Goal: Information Seeking & Learning: Understand process/instructions

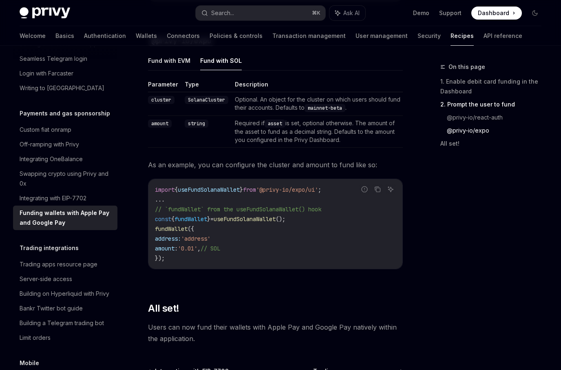
scroll to position [877, 0]
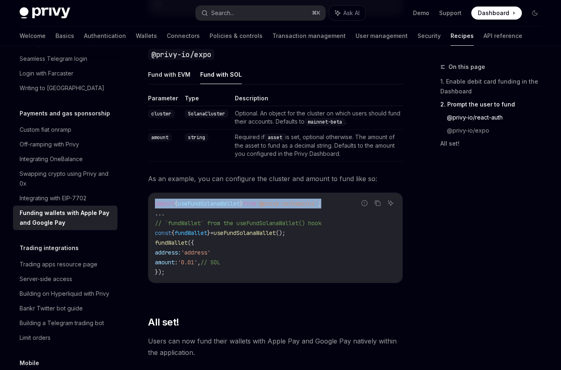
drag, startPoint x: 344, startPoint y: 208, endPoint x: 152, endPoint y: 207, distance: 191.6
click at [152, 207] on div "import { useFundSolanaWallet } from '@privy-io/expo/ui' ; ... // `fundWallet` f…" at bounding box center [275, 238] width 254 height 90
copy span "import { useFundSolanaWallet } from '@privy-io/expo/ui' ;"
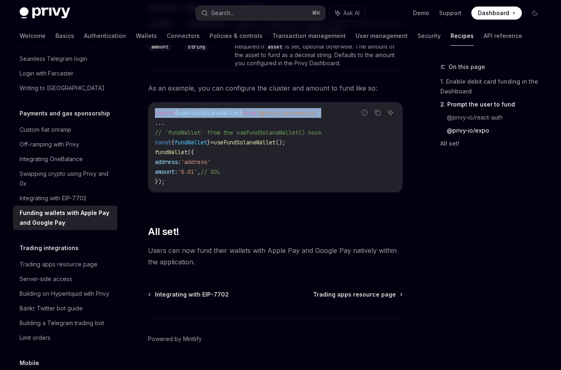
scroll to position [951, 0]
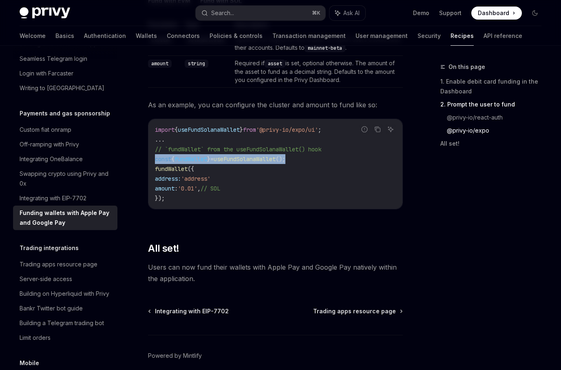
drag, startPoint x: 316, startPoint y: 162, endPoint x: 153, endPoint y: 163, distance: 163.1
click at [153, 163] on div "import { useFundSolanaWallet } from '@privy-io/expo/ui' ; ... // `fundWallet` f…" at bounding box center [275, 164] width 254 height 90
copy span "const { fundWallet } = useFundSolanaWallet ();"
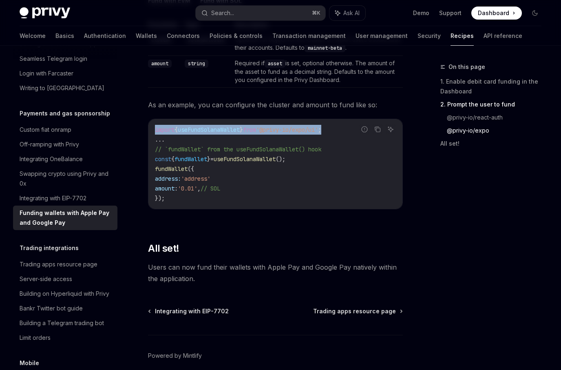
drag, startPoint x: 343, startPoint y: 135, endPoint x: 151, endPoint y: 135, distance: 192.0
click at [151, 135] on div "import { useFundSolanaWallet } from '@privy-io/expo/ui' ; ... // `fundWallet` f…" at bounding box center [275, 164] width 254 height 90
copy span "import { useFundSolanaWallet } from '@privy-io/expo/ui' ;"
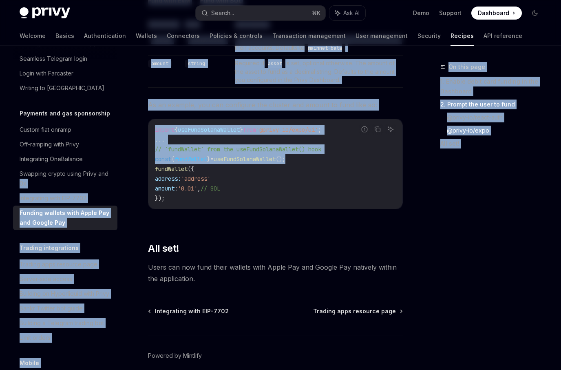
drag, startPoint x: 334, startPoint y: 162, endPoint x: 125, endPoint y: 165, distance: 209.2
click at [125, 165] on div "Overview Authentication Enable SMS and WhatsApp login Guest accounts Use tokens…" at bounding box center [71, 208] width 117 height 324
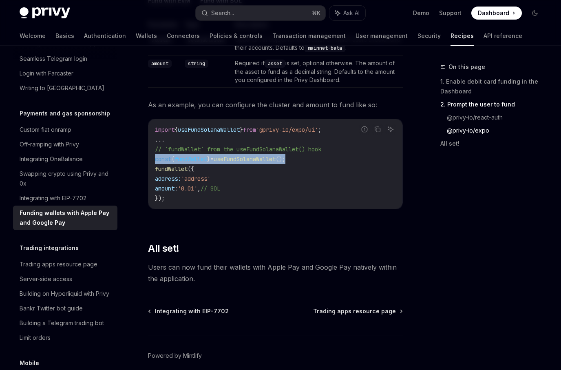
drag, startPoint x: 156, startPoint y: 163, endPoint x: 326, endPoint y: 162, distance: 169.6
click at [326, 162] on code "import { useFundSolanaWallet } from '@privy-io/expo/ui' ; ... // `fundWallet` f…" at bounding box center [275, 164] width 241 height 78
copy span "const { fundWallet } = useFundSolanaWallet ();"
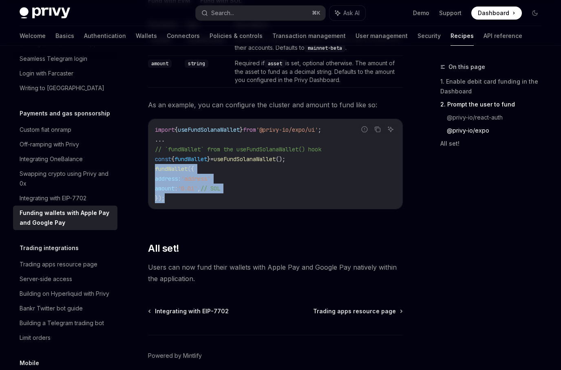
drag, startPoint x: 174, startPoint y: 205, endPoint x: 152, endPoint y: 172, distance: 39.6
click at [152, 172] on div "import { useFundSolanaWallet } from '@privy-io/expo/ui' ; ... // `fundWallet` f…" at bounding box center [275, 164] width 254 height 90
copy code "fundWallet ({ address: 'address' amount : '0.01' , // SOL });"
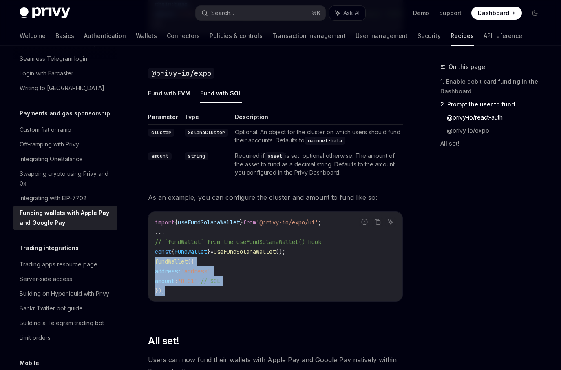
scroll to position [829, 0]
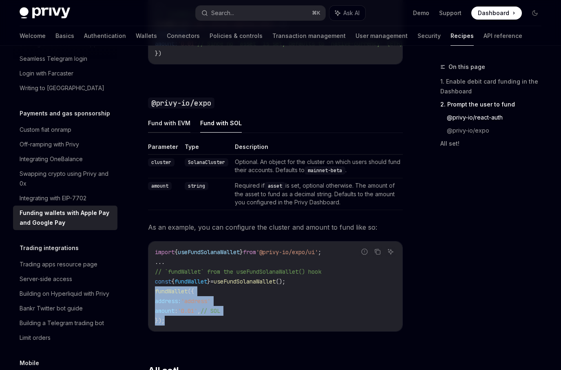
click at [148, 122] on button "Fund with EVM" at bounding box center [169, 122] width 42 height 19
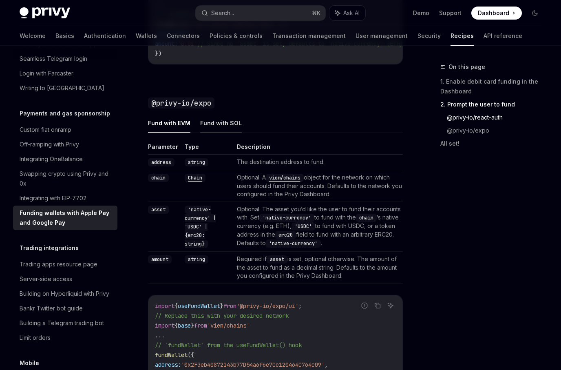
click at [214, 130] on button "Fund with SOL" at bounding box center [221, 122] width 42 height 19
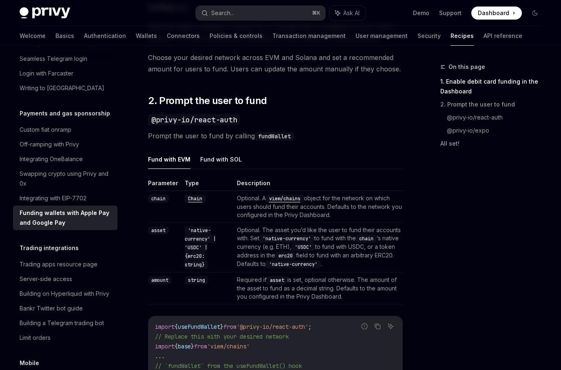
scroll to position [472, 0]
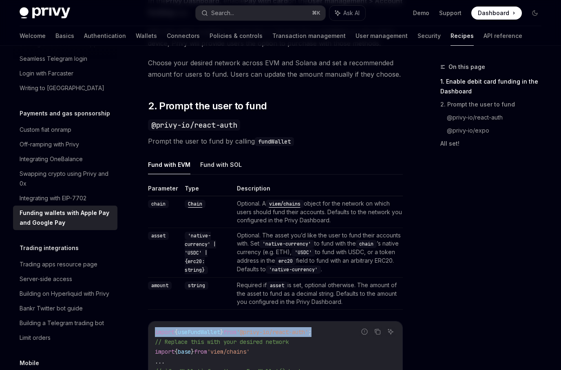
drag, startPoint x: 331, startPoint y: 333, endPoint x: 145, endPoint y: 333, distance: 185.9
click at [145, 333] on div "Payments and gas sponsorship Funding wallets with Apple Pay and Google Pay Open…" at bounding box center [198, 237] width 411 height 1294
copy span "import { useFundWallet } from '@privy-io/react-auth' ;"
click at [216, 171] on button "Fund with SOL" at bounding box center [221, 164] width 42 height 19
type textarea "*"
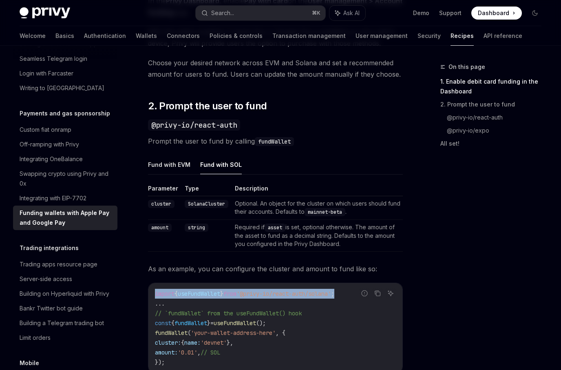
drag, startPoint x: 355, startPoint y: 294, endPoint x: 148, endPoint y: 297, distance: 207.9
click at [148, 297] on div "Report incorrect code Copy Ask AI import { useFundWallet } from '@privy-io/reac…" at bounding box center [275, 328] width 255 height 91
copy span "import { useFundWallet } from '@privy-io/react-auth/solana' ;"
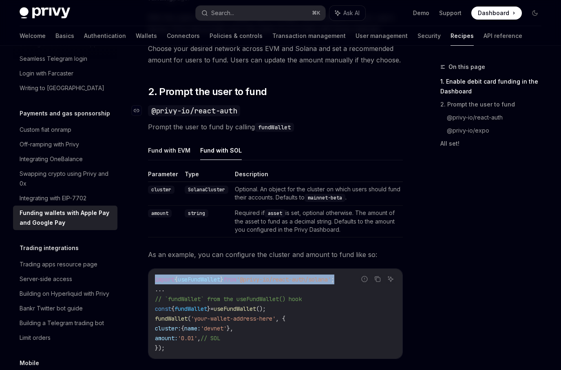
scroll to position [511, 0]
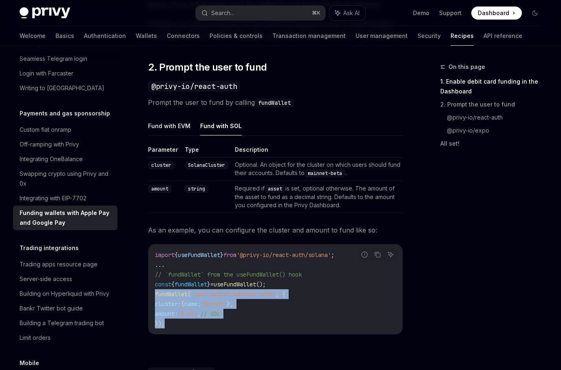
drag, startPoint x: 177, startPoint y: 326, endPoint x: 148, endPoint y: 297, distance: 40.4
click at [148, 297] on div "import { useFundWallet } from '@privy-io/react-auth/solana' ; ... // `fundWalle…" at bounding box center [275, 289] width 254 height 90
copy code "fundWallet ( 'your-wallet-address-here' , { cluster: { name: 'devnet' }, amount…"
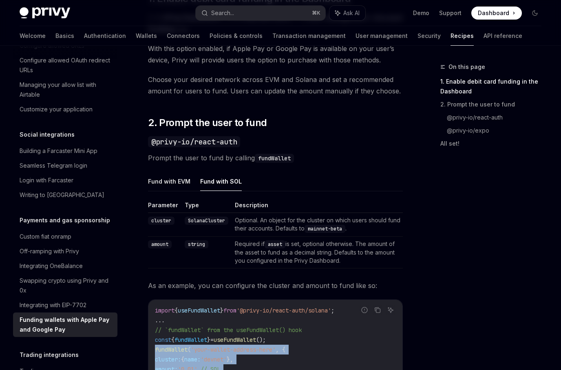
scroll to position [455, 0]
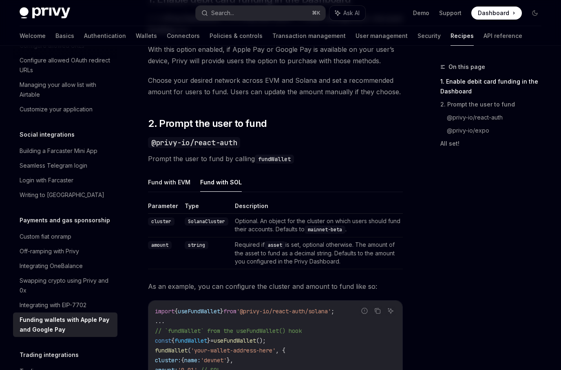
click at [269, 161] on code "fundWallet" at bounding box center [274, 159] width 39 height 9
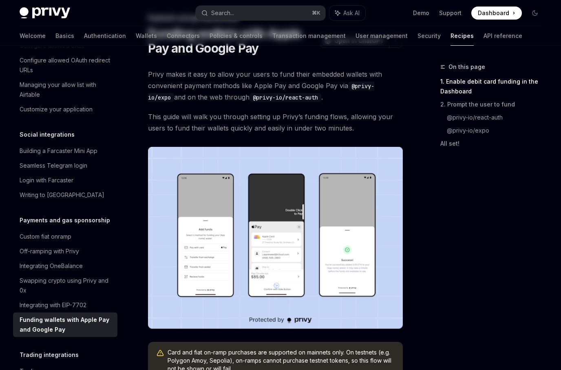
scroll to position [0, 0]
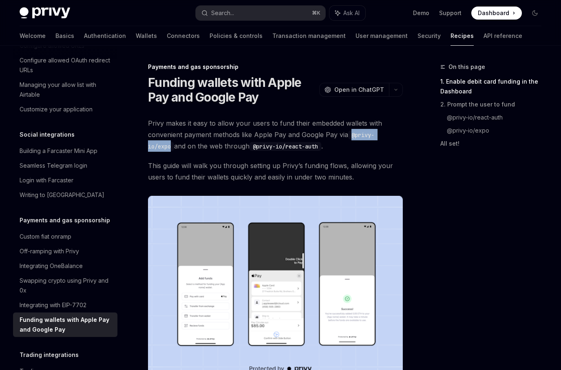
drag, startPoint x: 351, startPoint y: 135, endPoint x: 402, endPoint y: 134, distance: 50.6
click at [402, 134] on span "Privy makes it easy to allow your users to fund their embedded wallets with con…" at bounding box center [275, 134] width 255 height 34
copy code "@privy-io/expo"
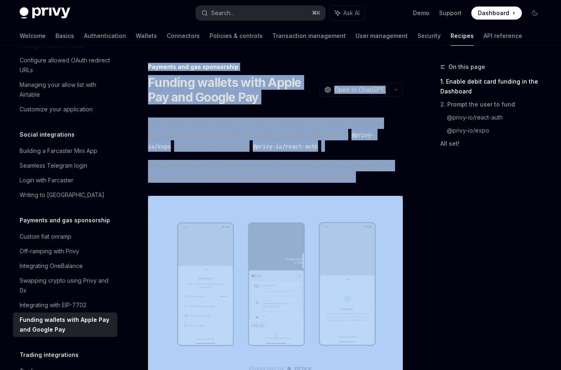
drag, startPoint x: 259, startPoint y: 289, endPoint x: 148, endPoint y: 69, distance: 246.1
click at [351, 94] on button "OpenAI Open in ChatGPT" at bounding box center [354, 90] width 70 height 14
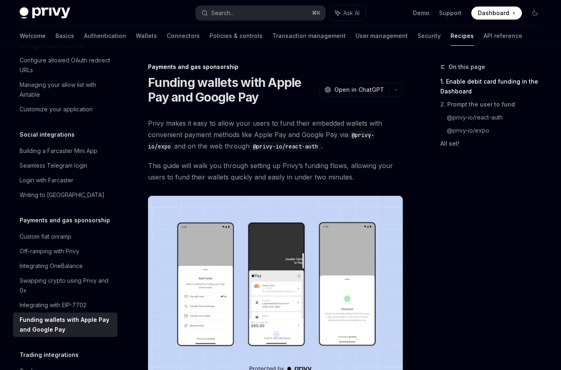
click at [433, 151] on div "On this page 1. Enable debit card funding in the Dashboard 2. Prompt the user t…" at bounding box center [486, 109] width 124 height 95
click at [101, 279] on div "Swapping crypto using Privy and 0x" at bounding box center [66, 286] width 93 height 20
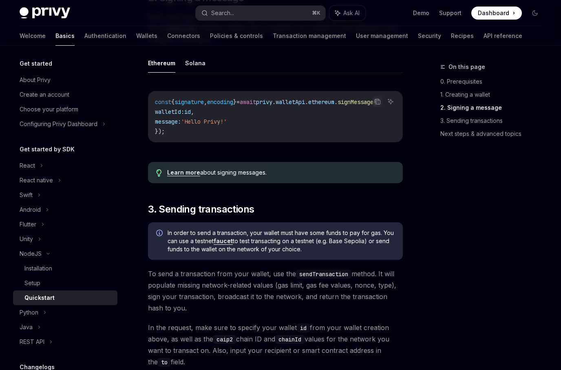
scroll to position [382, 0]
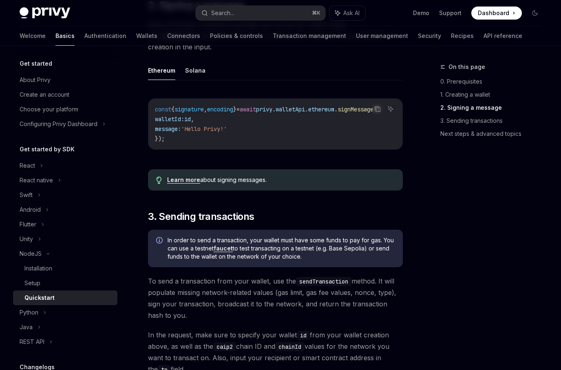
scroll to position [382, 0]
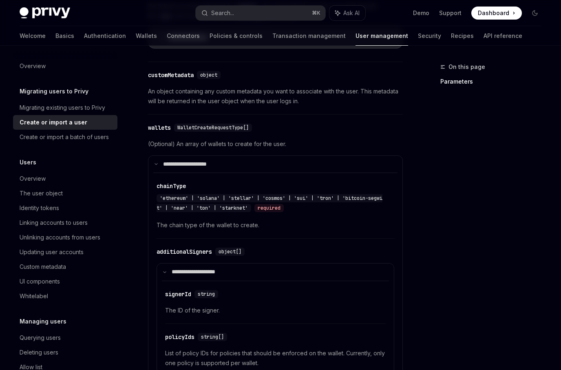
scroll to position [443, 0]
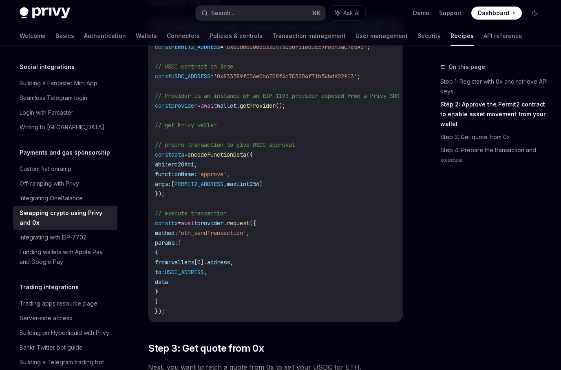
scroll to position [393, 0]
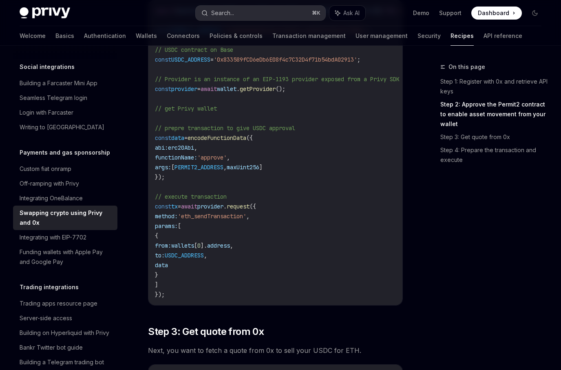
click at [240, 10] on button "Search... ⌘ K" at bounding box center [261, 13] width 130 height 15
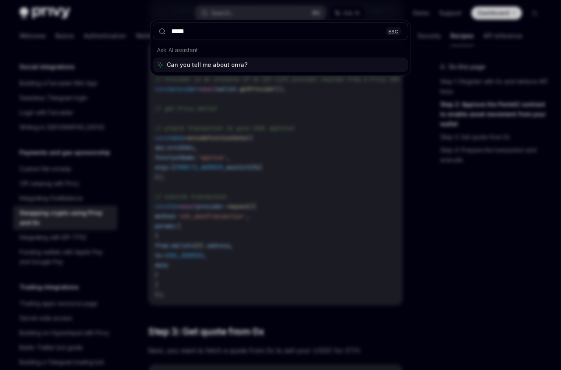
type input "******"
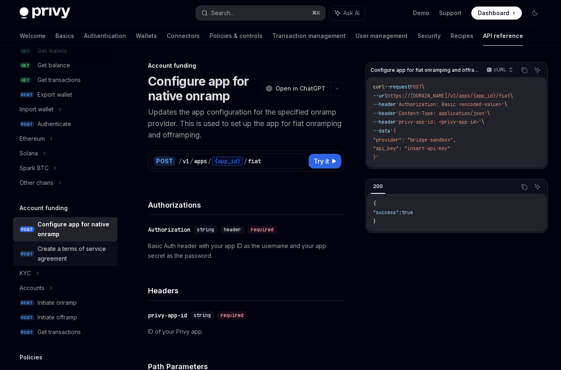
scroll to position [148, 0]
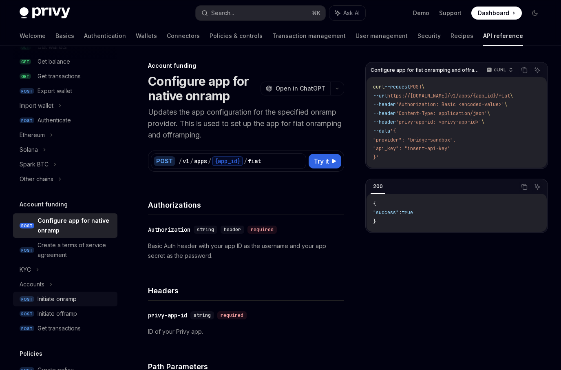
click at [76, 300] on div "Initiate onramp" at bounding box center [57, 299] width 39 height 10
click at [52, 267] on div "KYC" at bounding box center [65, 269] width 104 height 15
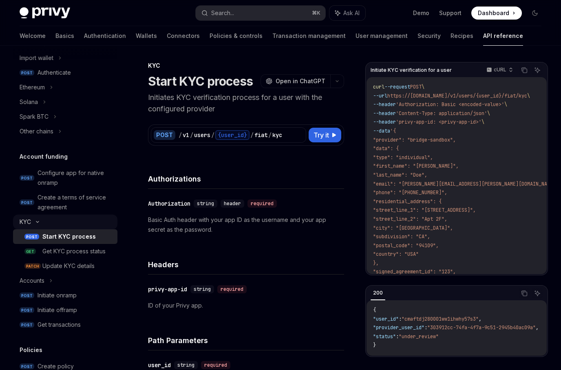
scroll to position [198, 0]
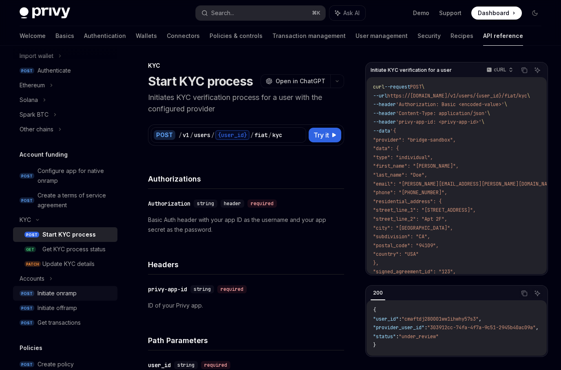
click at [57, 298] on link "POST Initiate onramp" at bounding box center [65, 293] width 104 height 15
type textarea "*"
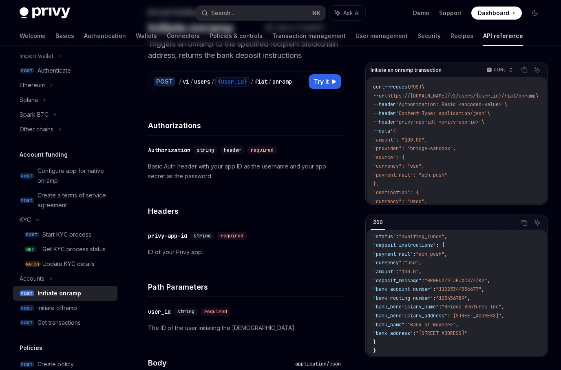
scroll to position [86, 0]
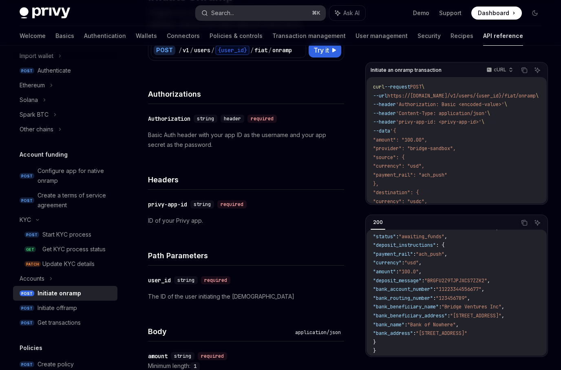
click at [273, 18] on button "Search... ⌘ K" at bounding box center [261, 13] width 130 height 15
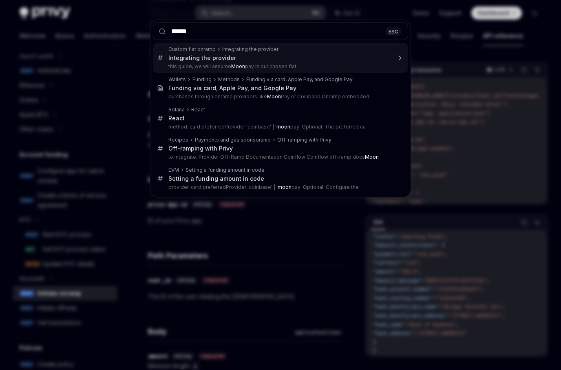
type input "*******"
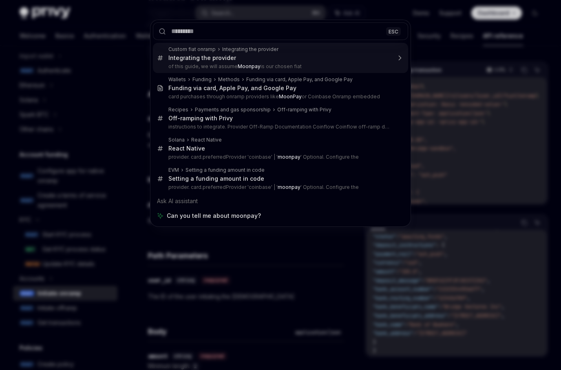
type textarea "*"
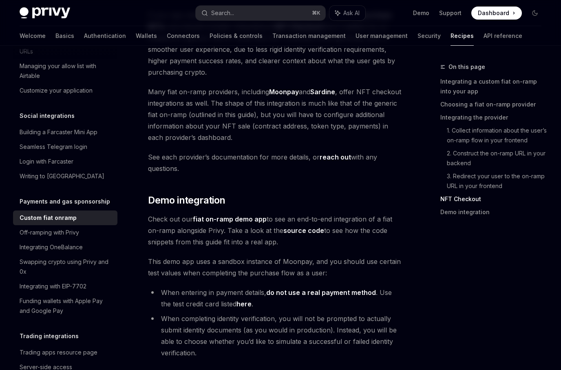
scroll to position [3165, 0]
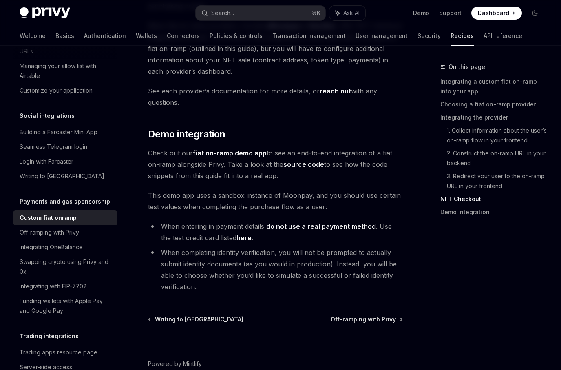
click at [237, 149] on link "fiat on-ramp demo app" at bounding box center [230, 153] width 74 height 9
click at [305, 160] on link "source code" at bounding box center [303, 164] width 41 height 9
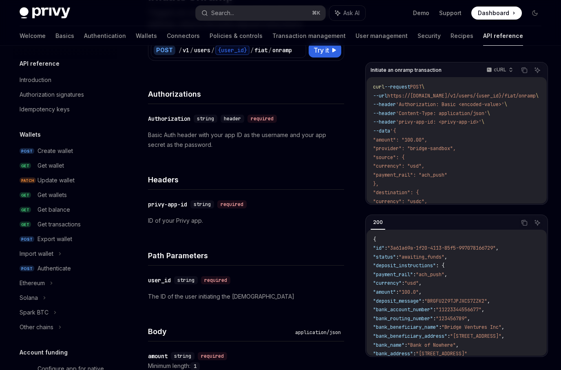
scroll to position [239, 0]
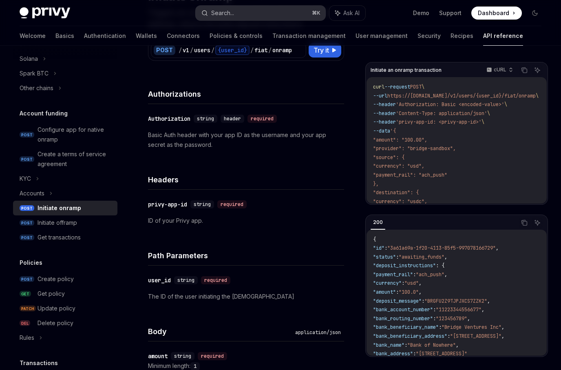
click at [279, 10] on button "Search... ⌘ K" at bounding box center [261, 13] width 130 height 15
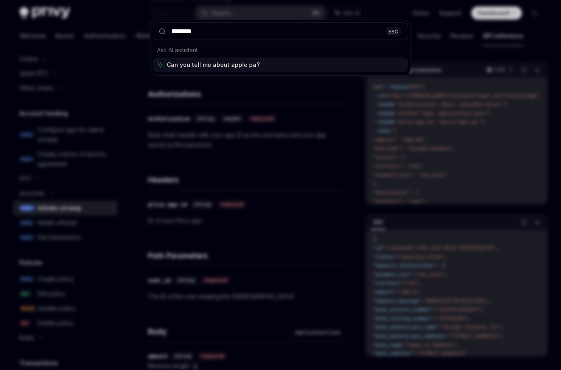
type input "*********"
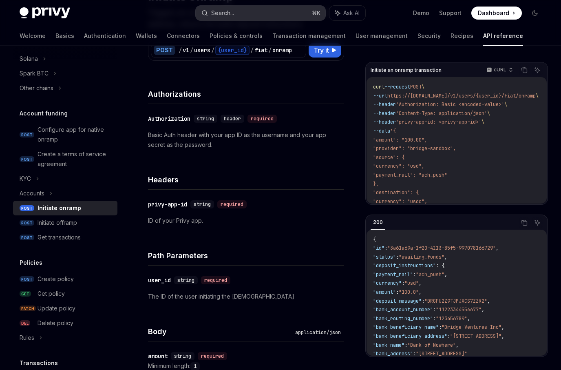
click at [250, 10] on button "Search... ⌘ K" at bounding box center [261, 13] width 130 height 15
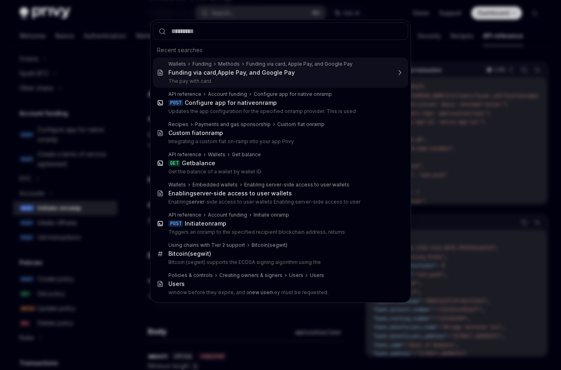
type textarea "*"
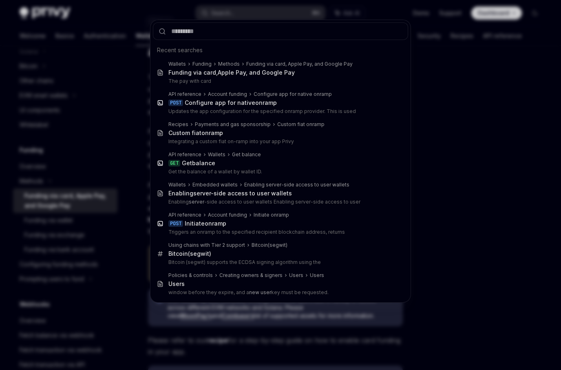
click at [97, 114] on div "Recent searches Wallets Funding Methods Funding via card, Apple Pay, and Google…" at bounding box center [280, 185] width 561 height 370
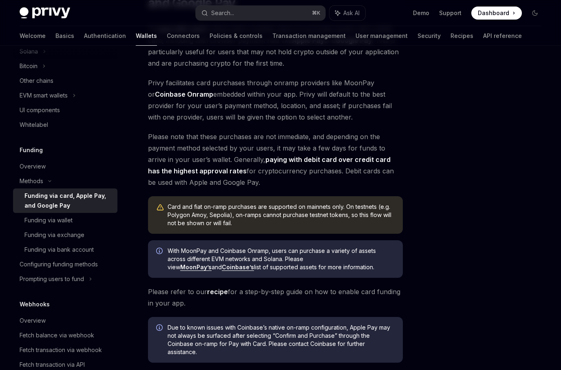
scroll to position [140, 0]
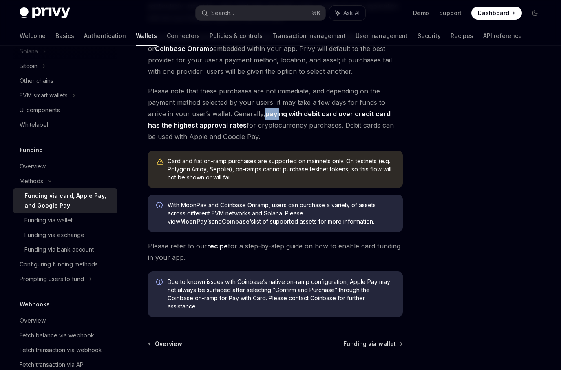
drag, startPoint x: 245, startPoint y: 116, endPoint x: 258, endPoint y: 118, distance: 13.2
click at [258, 118] on span "Please note that these purchases are not immediate, and depending on the paymen…" at bounding box center [275, 113] width 255 height 57
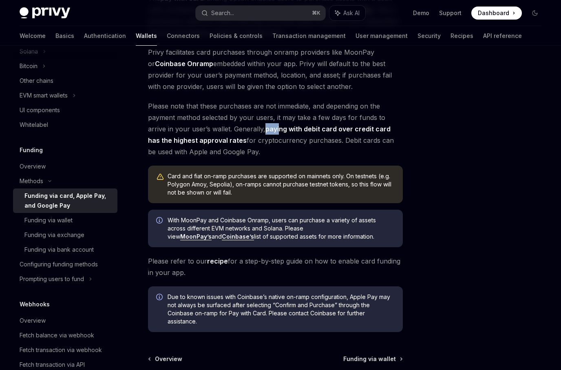
scroll to position [0, 0]
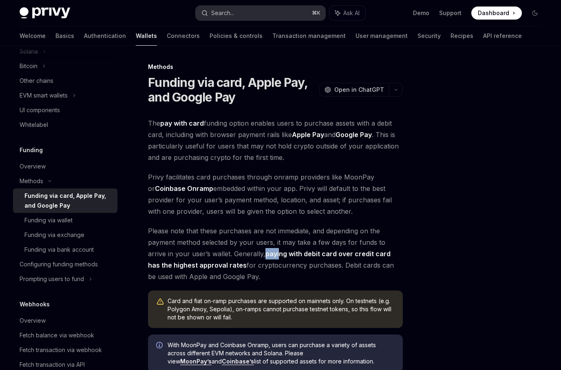
click at [239, 18] on button "Search... ⌘ K" at bounding box center [261, 13] width 130 height 15
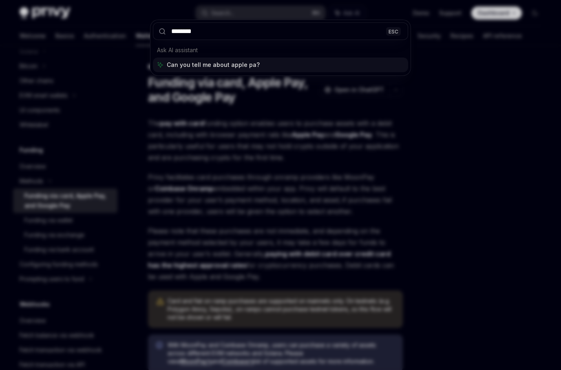
type input "*********"
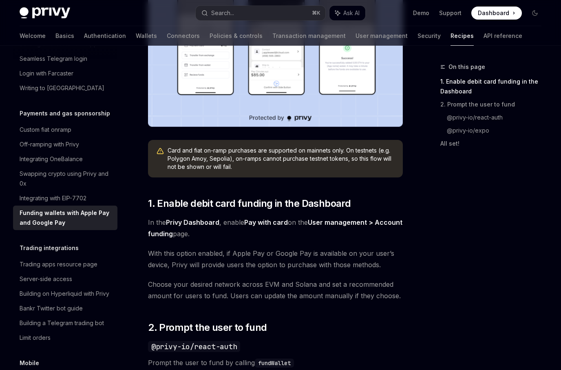
scroll to position [285, 0]
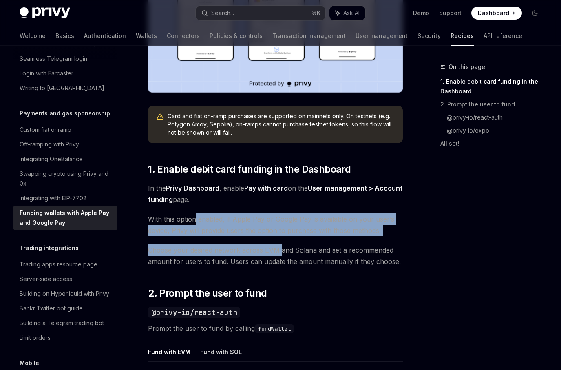
drag, startPoint x: 197, startPoint y: 221, endPoint x: 280, endPoint y: 254, distance: 90.0
click at [280, 254] on span "Choose your desired network across EVM and Solana and set a recommended amount …" at bounding box center [275, 255] width 255 height 23
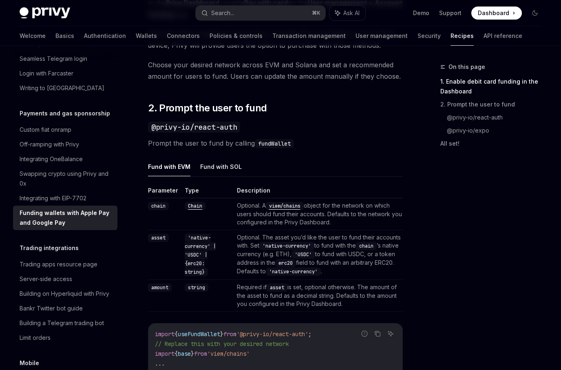
scroll to position [530, 0]
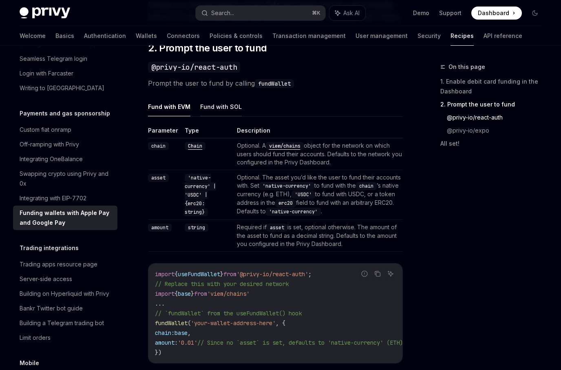
click at [222, 112] on button "Fund with SOL" at bounding box center [221, 106] width 42 height 19
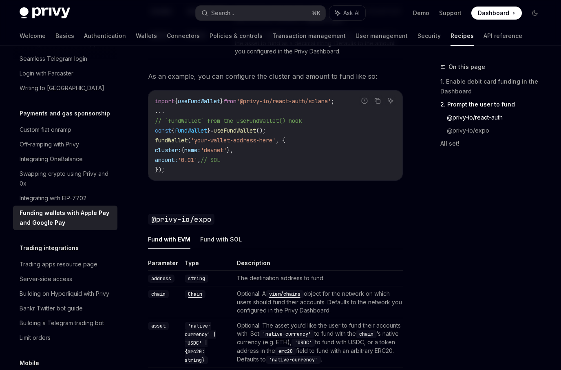
scroll to position [758, 0]
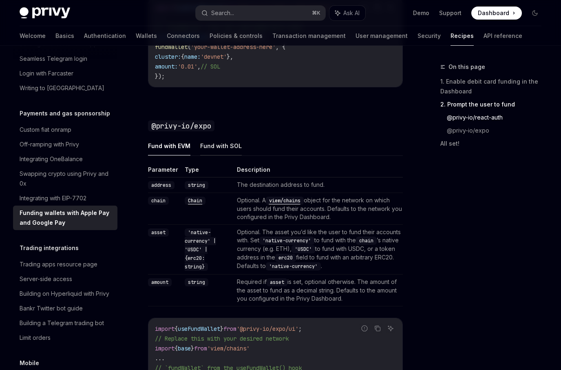
click at [226, 149] on button "Fund with SOL" at bounding box center [221, 145] width 42 height 19
type textarea "*"
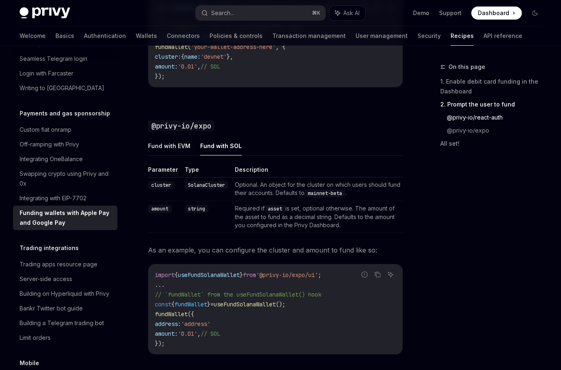
click at [272, 210] on code "asset" at bounding box center [275, 209] width 21 height 8
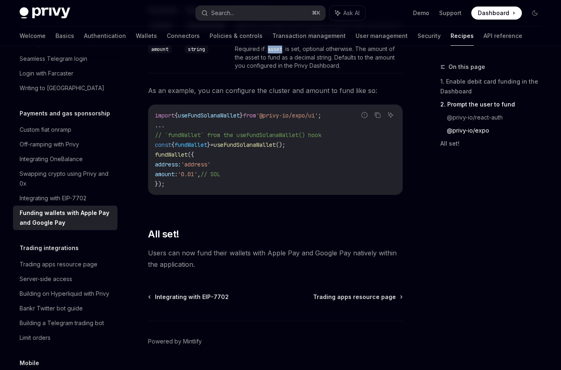
scroll to position [931, 0]
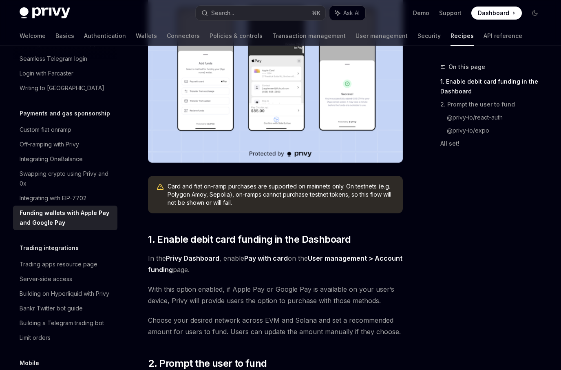
scroll to position [215, 0]
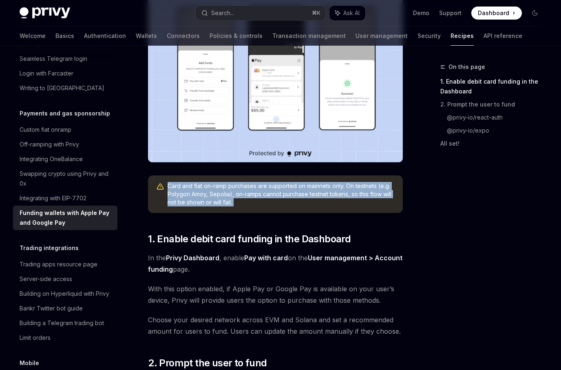
drag, startPoint x: 166, startPoint y: 185, endPoint x: 237, endPoint y: 213, distance: 76.5
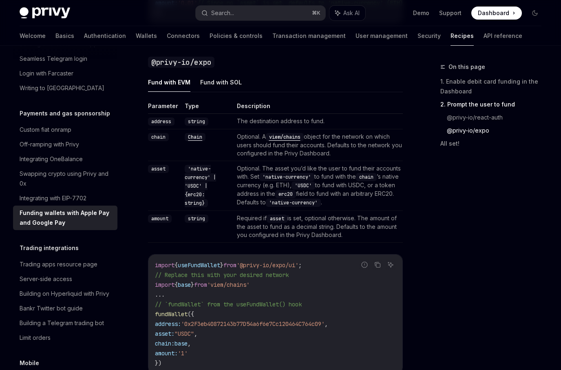
scroll to position [880, 0]
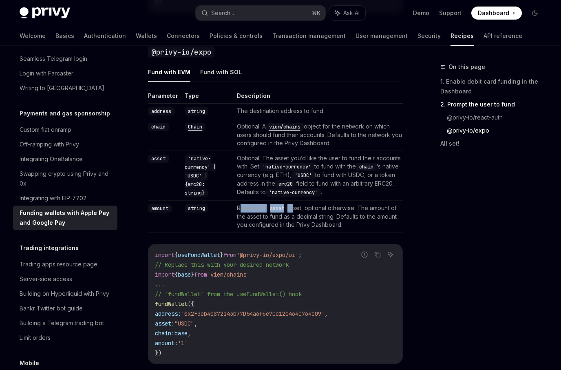
drag, startPoint x: 241, startPoint y: 210, endPoint x: 296, endPoint y: 210, distance: 55.0
click at [296, 210] on td "Required if asset is set, optional otherwise. The amount of the asset to fund a…" at bounding box center [319, 217] width 170 height 32
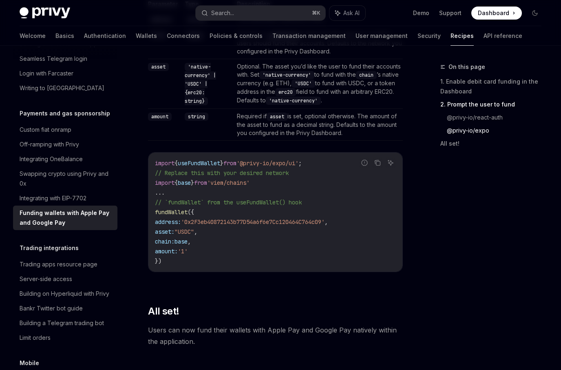
scroll to position [864, 0]
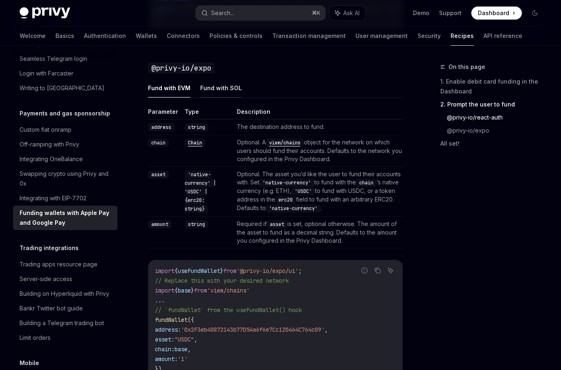
click at [201, 96] on button "Fund with SOL" at bounding box center [221, 87] width 42 height 19
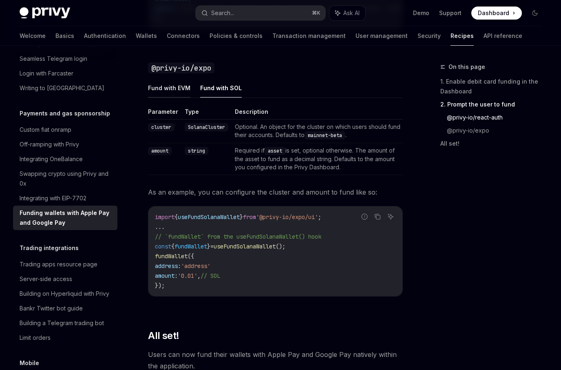
click at [172, 95] on button "Fund with EVM" at bounding box center [169, 87] width 42 height 19
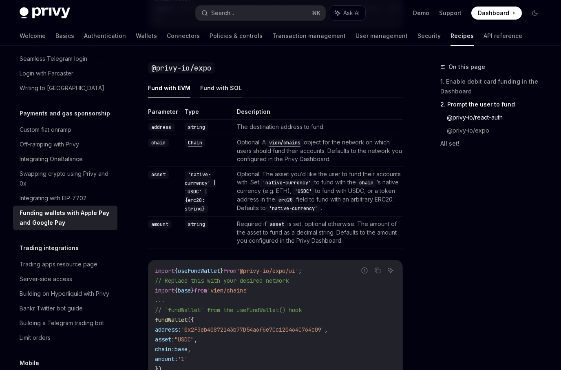
click at [212, 89] on button "Fund with SOL" at bounding box center [221, 87] width 42 height 19
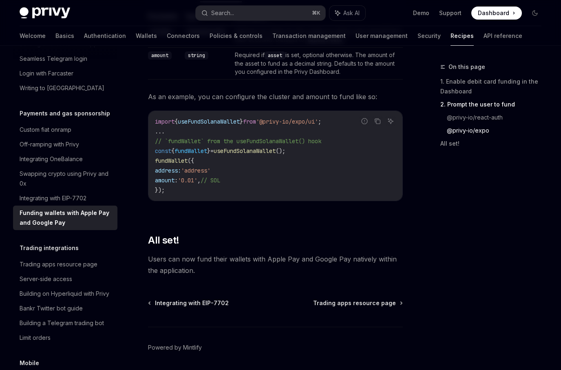
scroll to position [989, 0]
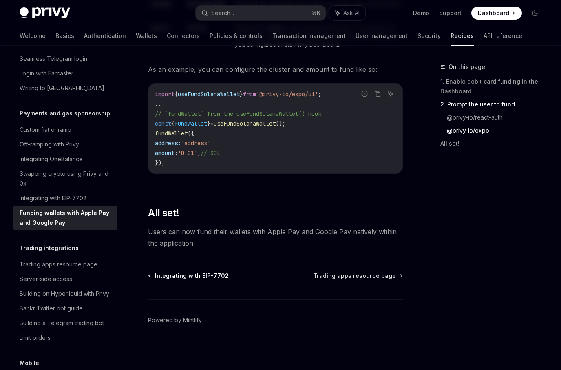
click at [203, 273] on span "Integrating with EIP-7702" at bounding box center [192, 276] width 74 height 8
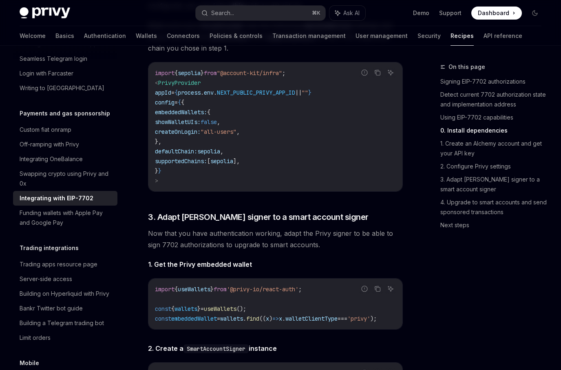
scroll to position [1206, 0]
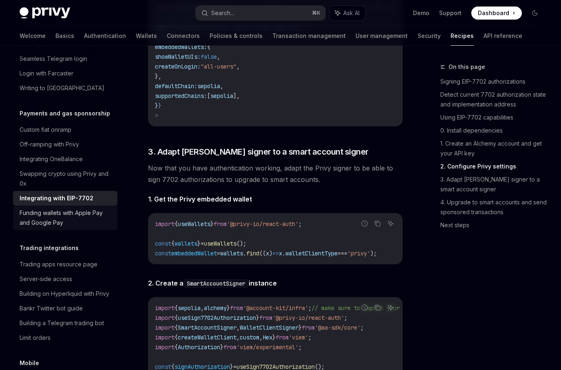
click at [87, 215] on div "Funding wallets with Apple Pay and Google Pay" at bounding box center [66, 218] width 93 height 20
type textarea "*"
